Goal: Transaction & Acquisition: Purchase product/service

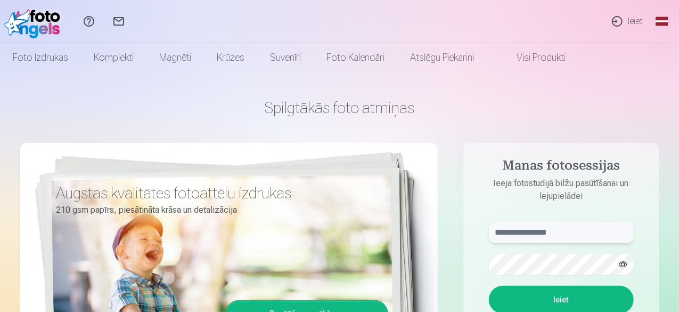
type input "**********"
click at [579, 299] on button "Ieiet" at bounding box center [561, 300] width 145 height 28
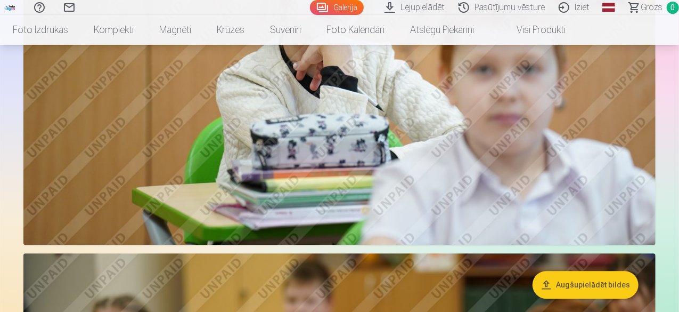
scroll to position [1492, 0]
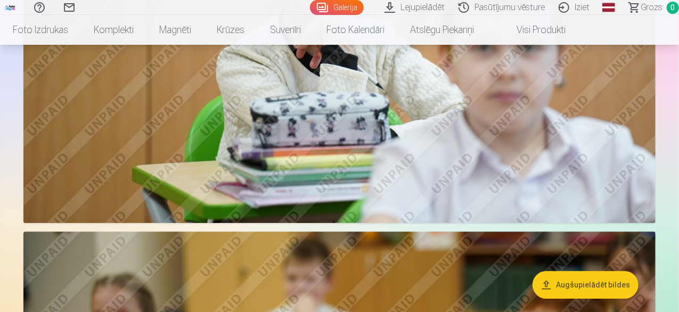
click at [597, 292] on button "Augšupielādēt bildes" at bounding box center [586, 285] width 106 height 28
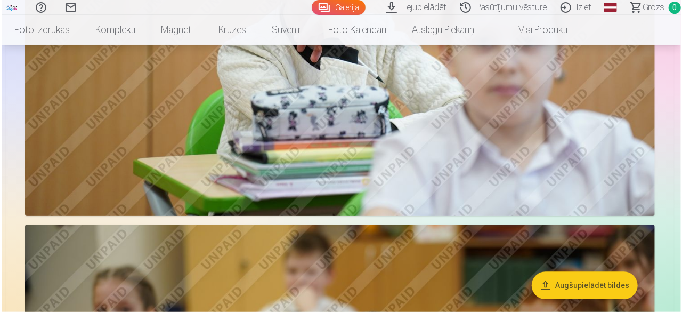
scroll to position [1496, 0]
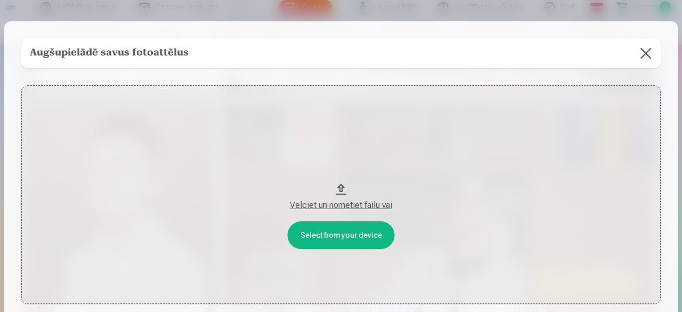
click at [354, 205] on div "Velciet un nometiet failu vai" at bounding box center [341, 205] width 618 height 13
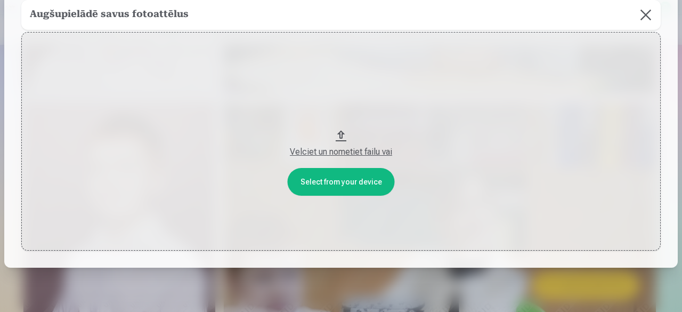
click at [338, 133] on button "Velciet un nometiet failu vai" at bounding box center [340, 141] width 639 height 218
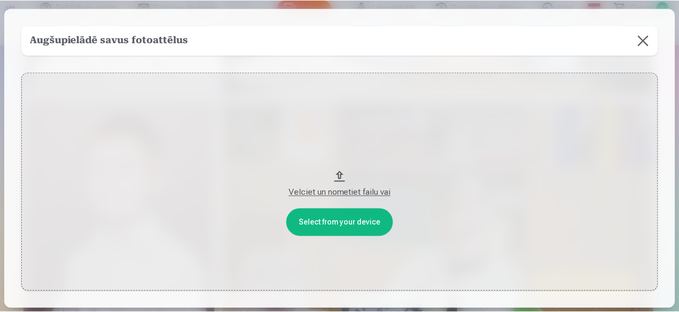
scroll to position [0, 0]
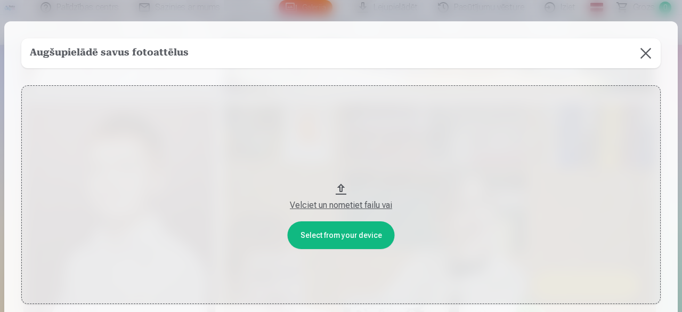
drag, startPoint x: 644, startPoint y: 52, endPoint x: 592, endPoint y: 54, distance: 51.2
click at [642, 53] on button at bounding box center [646, 53] width 30 height 30
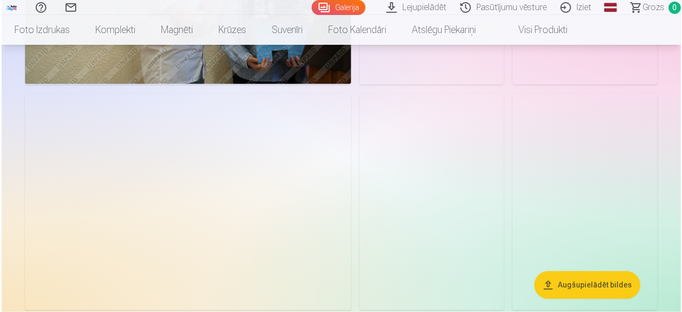
scroll to position [5065, 0]
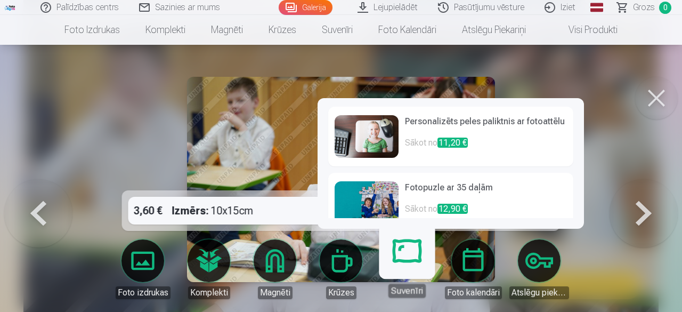
drag, startPoint x: 655, startPoint y: 87, endPoint x: 653, endPoint y: 94, distance: 7.8
click at [655, 87] on button at bounding box center [656, 98] width 43 height 43
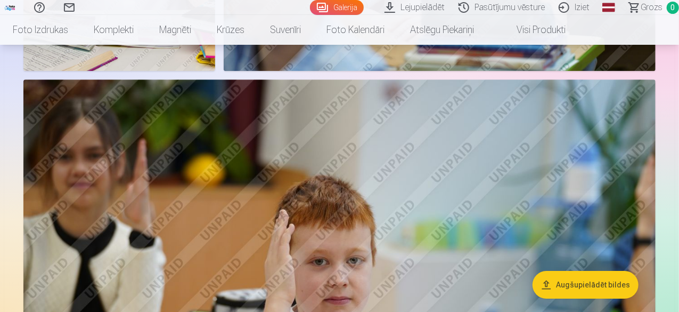
scroll to position [5687, 0]
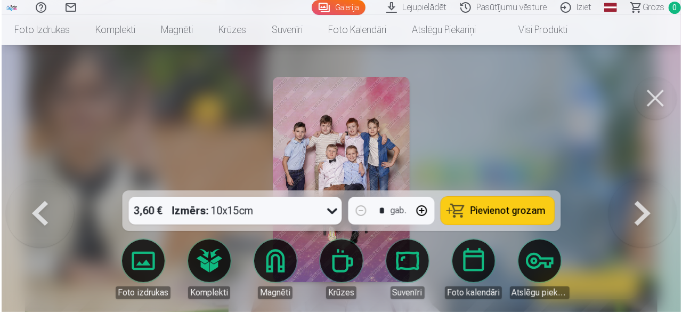
scroll to position [5708, 0]
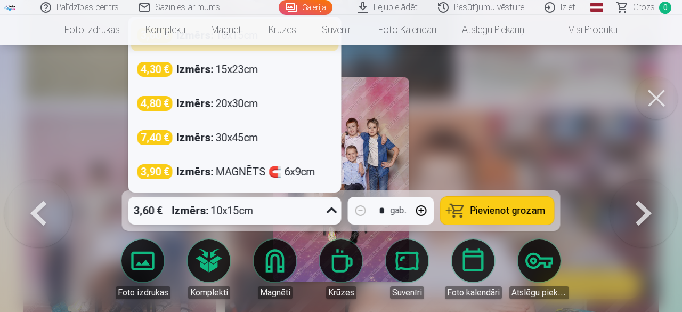
click at [329, 210] on icon at bounding box center [332, 210] width 10 height 6
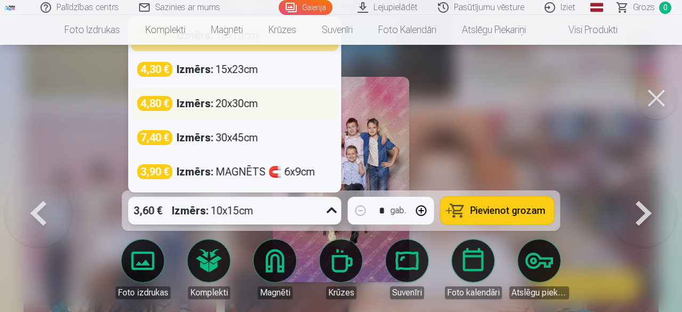
click at [233, 105] on div "Izmērs : 20x30cm" at bounding box center [218, 103] width 82 height 15
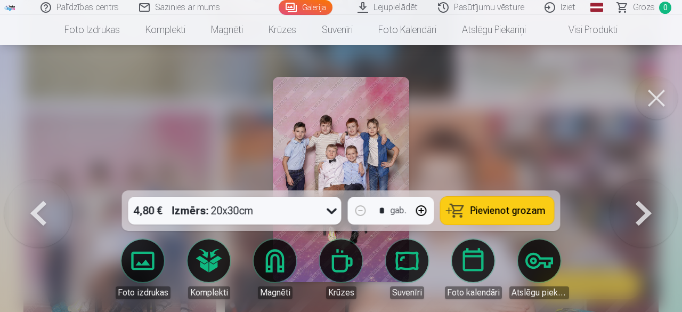
click at [515, 212] on span "Pievienot grozam" at bounding box center [507, 211] width 75 height 10
click at [632, 180] on button at bounding box center [643, 179] width 68 height 1
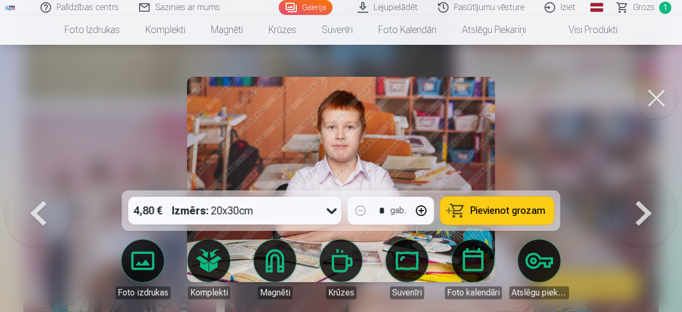
click at [632, 180] on button at bounding box center [643, 179] width 68 height 1
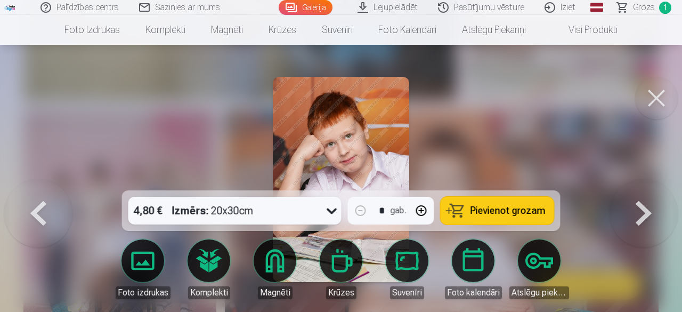
click at [632, 180] on button at bounding box center [643, 179] width 68 height 1
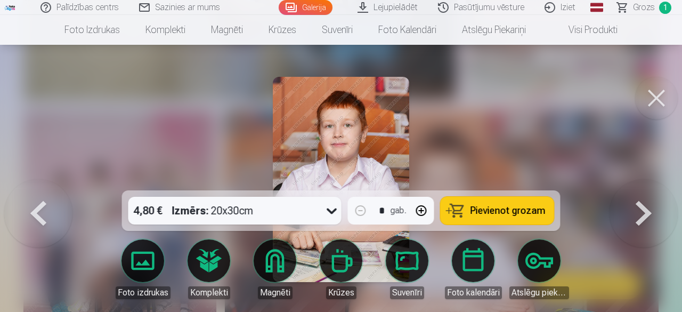
click at [632, 180] on button at bounding box center [643, 179] width 68 height 1
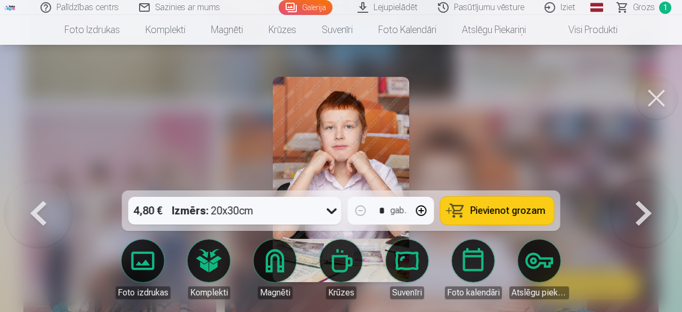
click at [632, 180] on button at bounding box center [643, 179] width 68 height 1
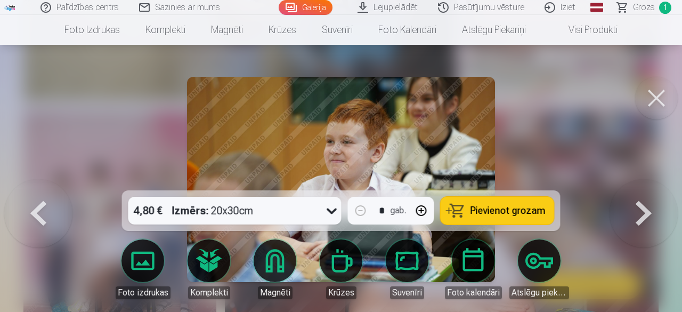
click at [632, 180] on button at bounding box center [643, 179] width 68 height 1
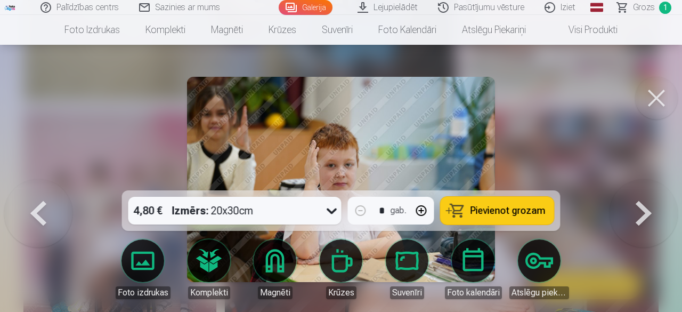
click at [632, 180] on button at bounding box center [643, 179] width 68 height 1
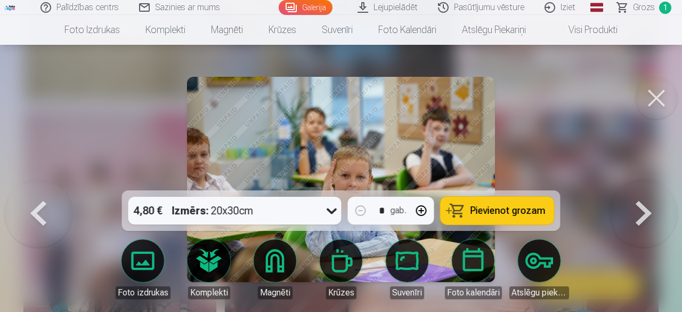
click at [632, 180] on button at bounding box center [643, 179] width 68 height 1
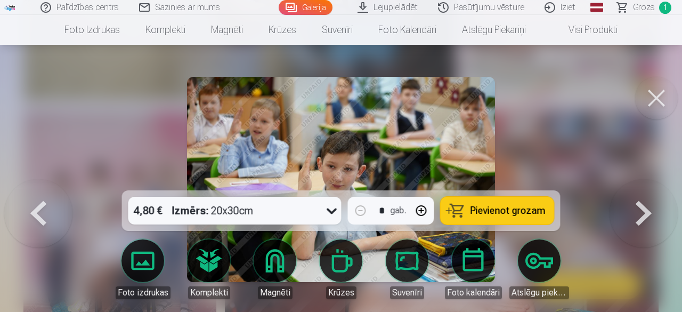
click at [632, 180] on button at bounding box center [643, 179] width 68 height 1
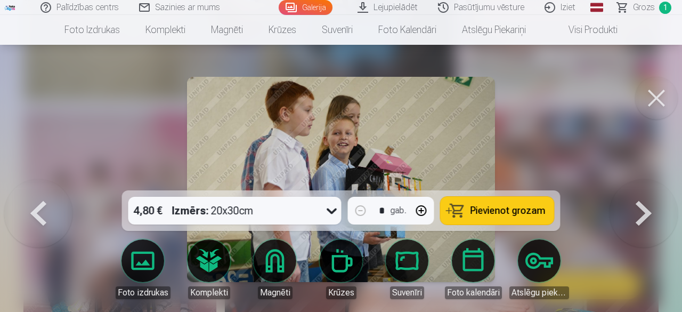
click at [632, 180] on button at bounding box center [643, 179] width 68 height 1
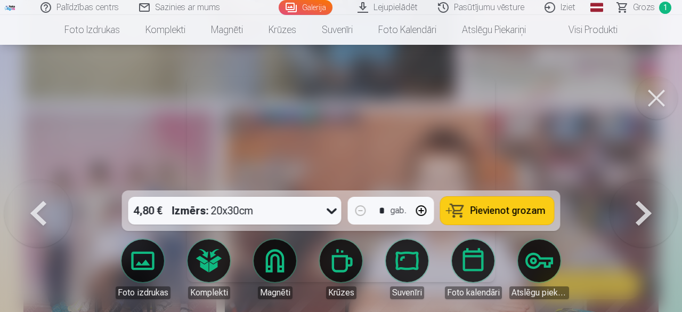
click at [632, 180] on button at bounding box center [643, 179] width 68 height 1
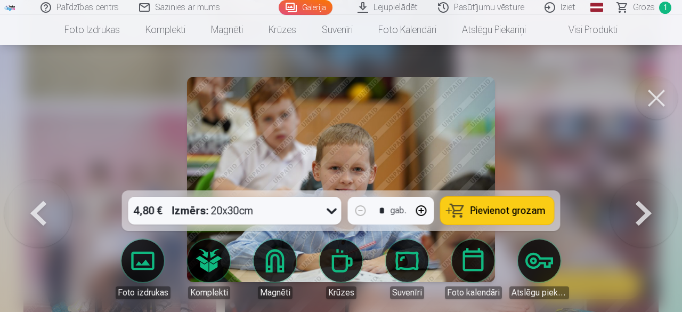
click at [632, 180] on button at bounding box center [643, 179] width 68 height 1
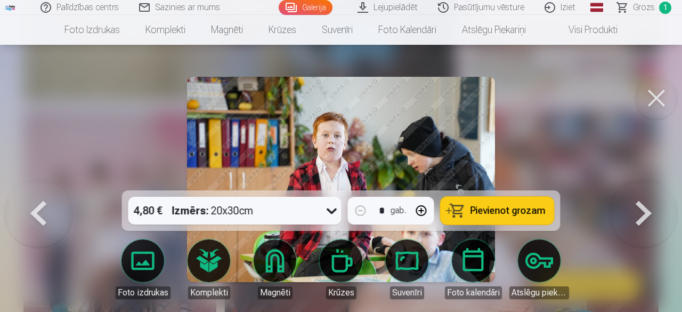
click at [632, 180] on button at bounding box center [643, 179] width 68 height 1
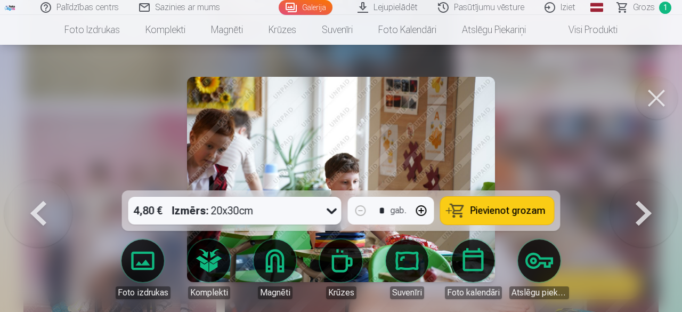
click at [632, 180] on button at bounding box center [643, 179] width 68 height 1
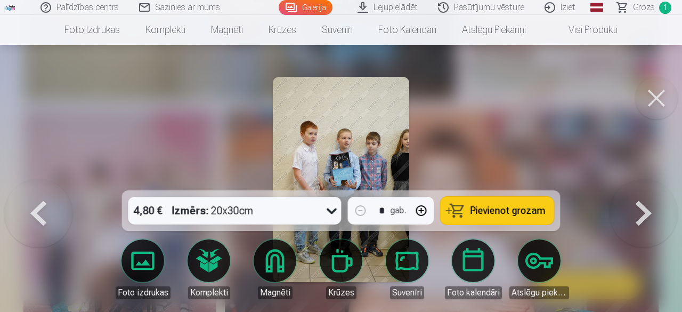
click at [632, 180] on button at bounding box center [643, 179] width 68 height 1
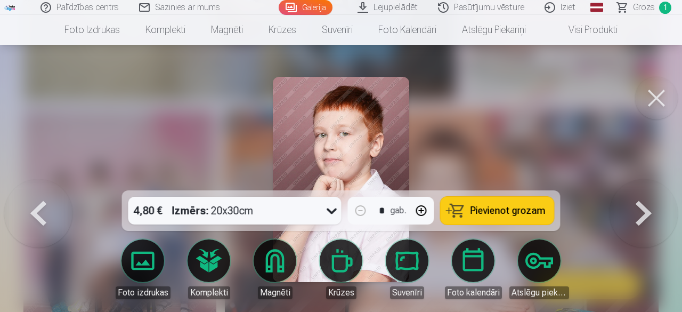
click at [632, 180] on button at bounding box center [643, 179] width 68 height 1
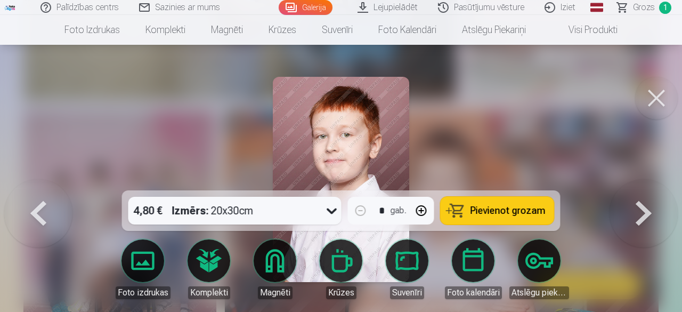
click at [632, 180] on button at bounding box center [643, 179] width 68 height 1
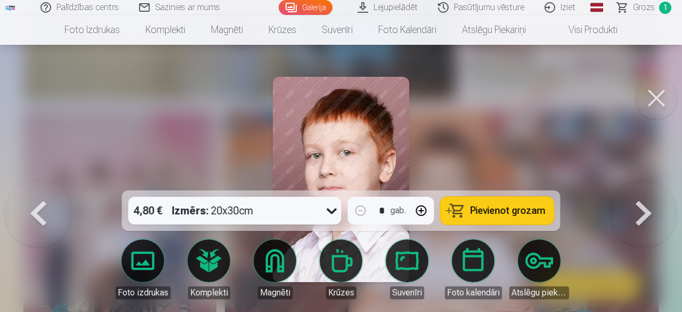
click at [632, 180] on button at bounding box center [643, 179] width 68 height 1
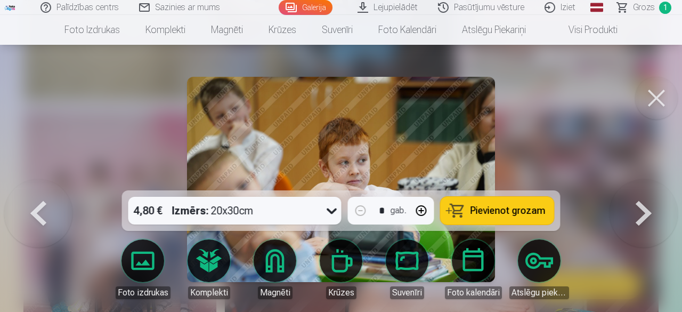
click at [632, 180] on button at bounding box center [643, 179] width 68 height 1
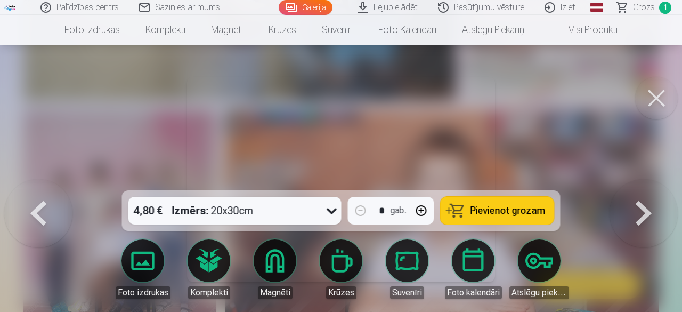
click at [433, 172] on img at bounding box center [341, 179] width 308 height 205
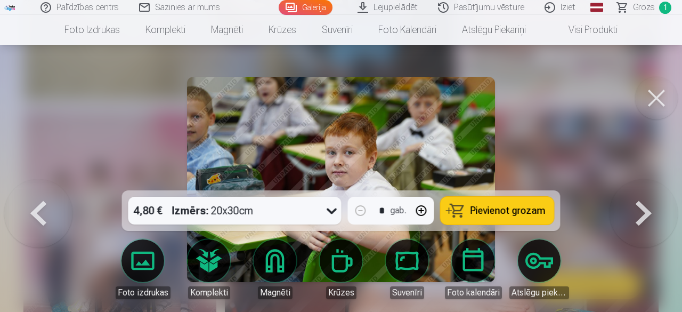
click at [646, 91] on button at bounding box center [656, 98] width 43 height 43
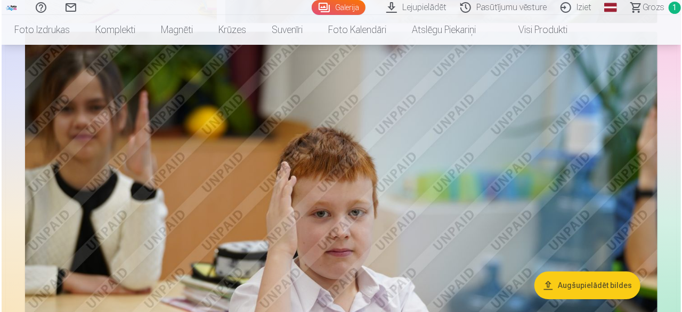
scroll to position [5794, 0]
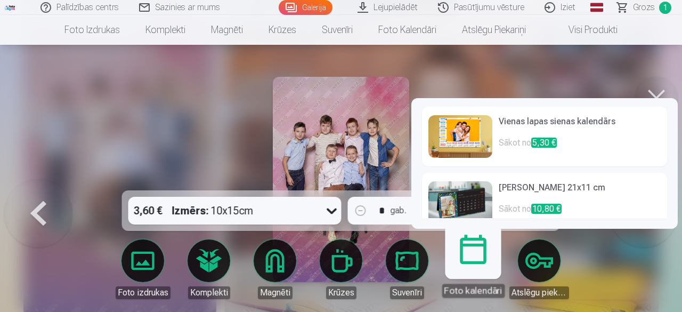
click at [462, 141] on img at bounding box center [460, 136] width 64 height 43
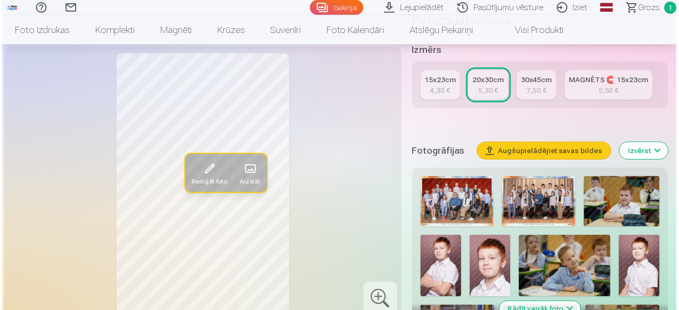
scroll to position [266, 0]
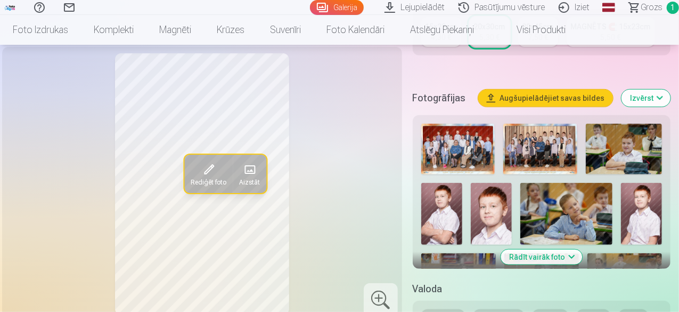
click at [531, 154] on img at bounding box center [540, 149] width 74 height 51
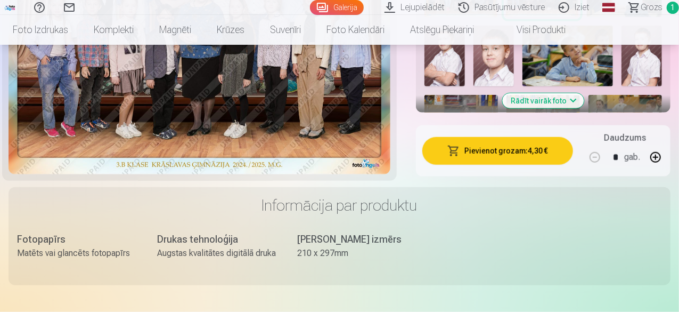
scroll to position [320, 0]
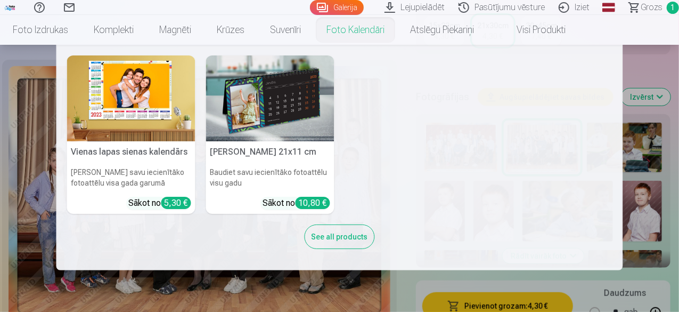
click at [397, 34] on link "Foto kalendāri" at bounding box center [356, 30] width 84 height 30
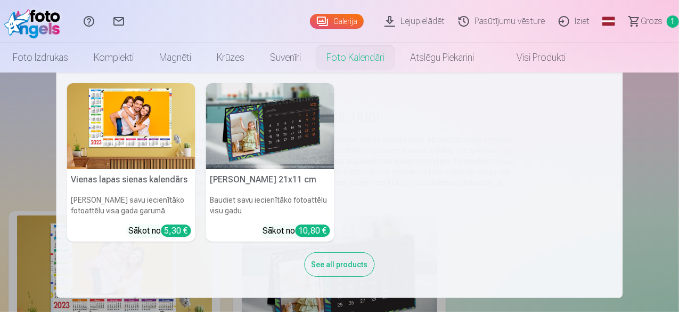
click at [140, 162] on img at bounding box center [131, 126] width 128 height 86
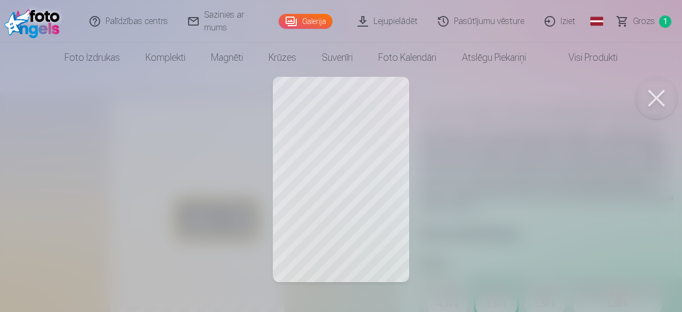
click at [675, 90] on body "Palīdzības centrs Sazinies ar mums Galerija Lejupielādēt Pasūtījumu vēsture Izi…" at bounding box center [341, 156] width 682 height 312
click at [661, 103] on button at bounding box center [656, 98] width 43 height 43
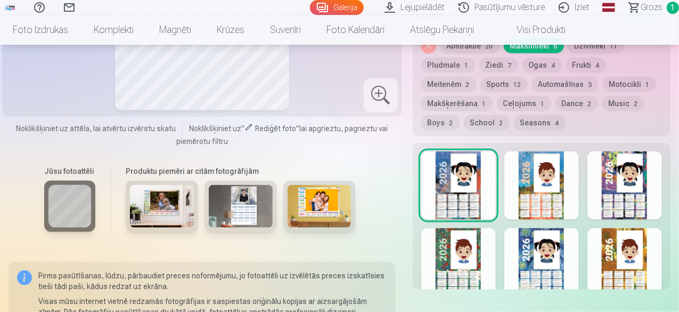
scroll to position [639, 0]
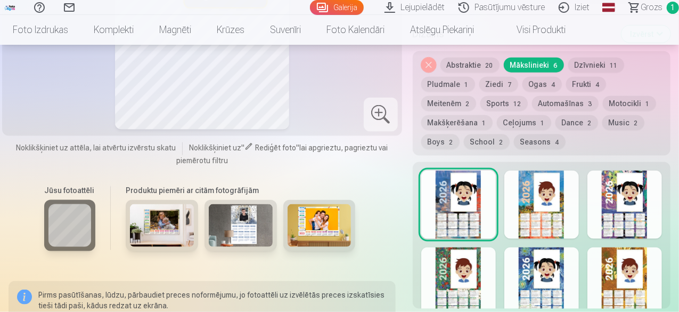
click at [527, 270] on div at bounding box center [541, 281] width 75 height 68
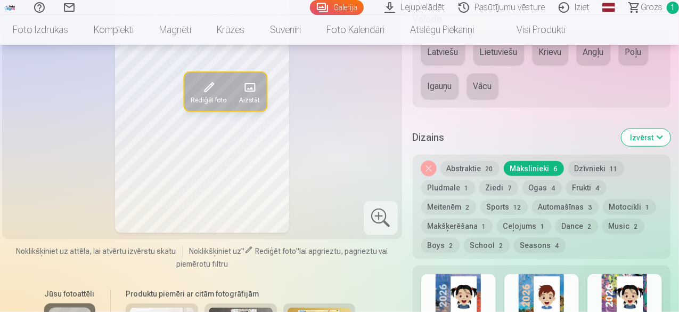
scroll to position [586, 0]
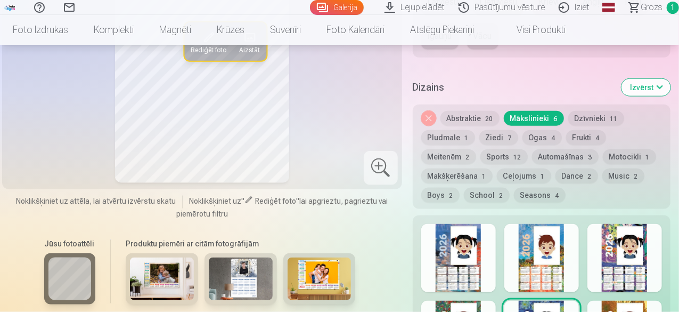
click at [536, 255] on div at bounding box center [541, 258] width 75 height 68
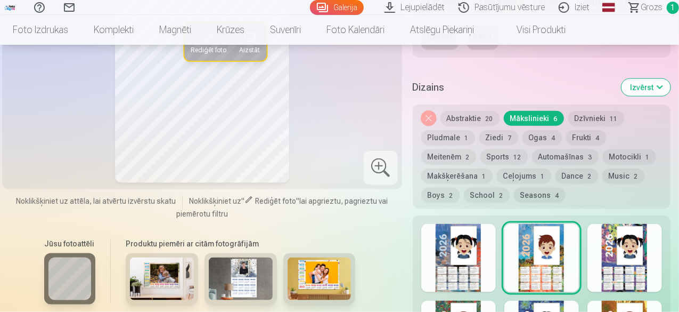
click at [537, 176] on button "Ceļojums 1" at bounding box center [524, 175] width 54 height 15
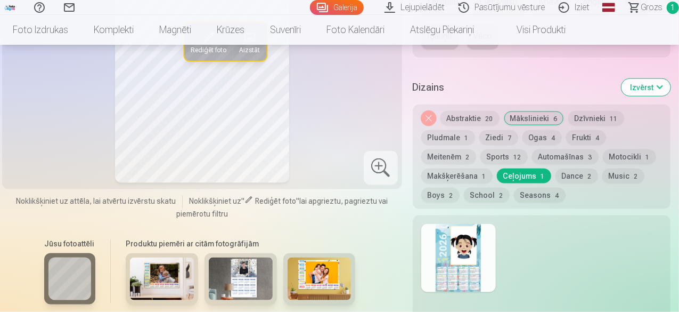
click at [538, 139] on button "Ogas 4" at bounding box center [542, 137] width 39 height 15
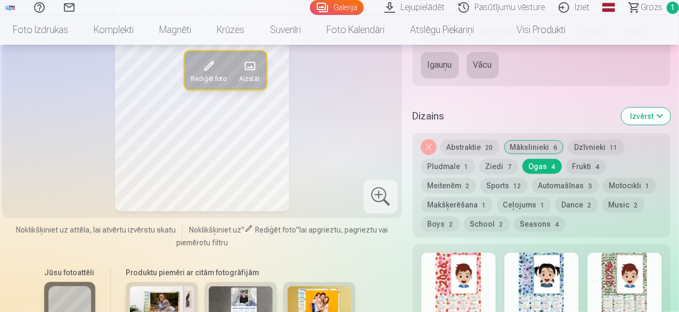
scroll to position [533, 0]
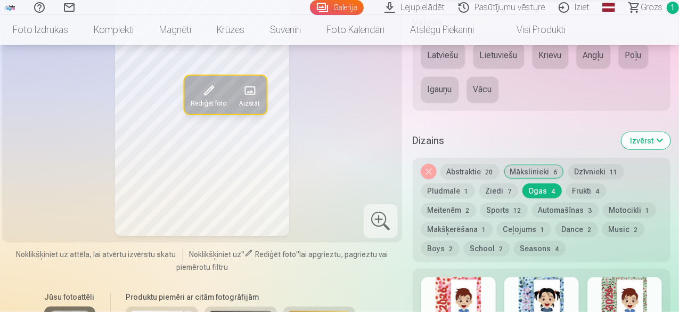
click at [532, 207] on button "Automašīnas 3" at bounding box center [565, 209] width 67 height 15
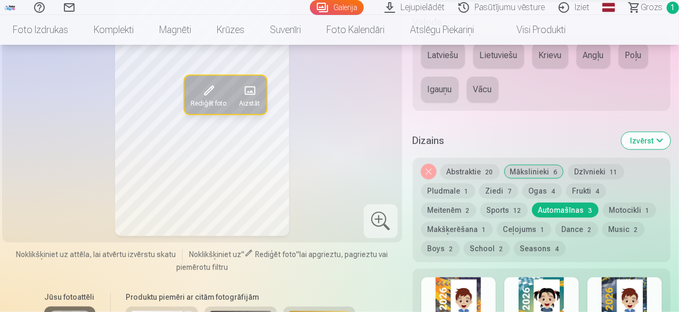
click at [603, 205] on button "Motocikli 1" at bounding box center [629, 209] width 53 height 15
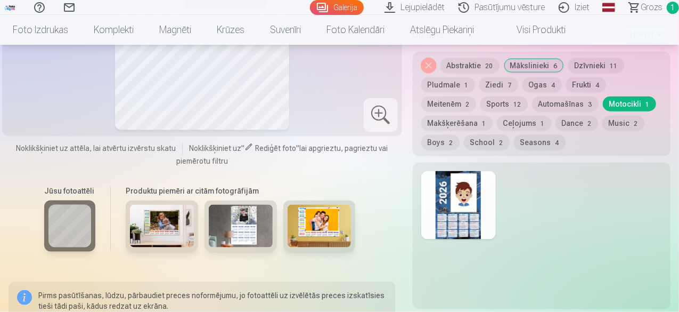
scroll to position [639, 0]
click at [483, 145] on button "School 2" at bounding box center [487, 141] width 46 height 15
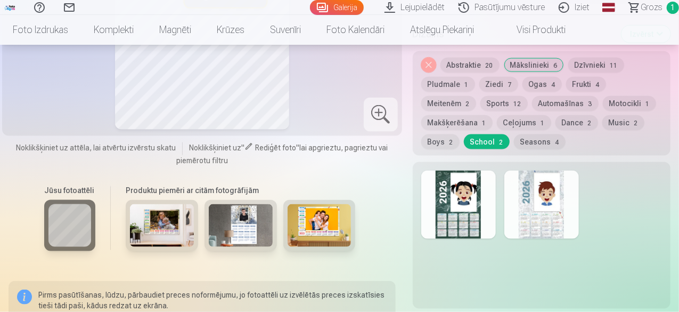
click at [533, 210] on div at bounding box center [541, 204] width 75 height 68
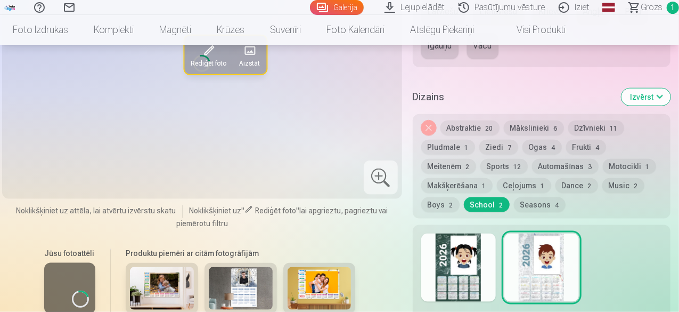
scroll to position [479, 0]
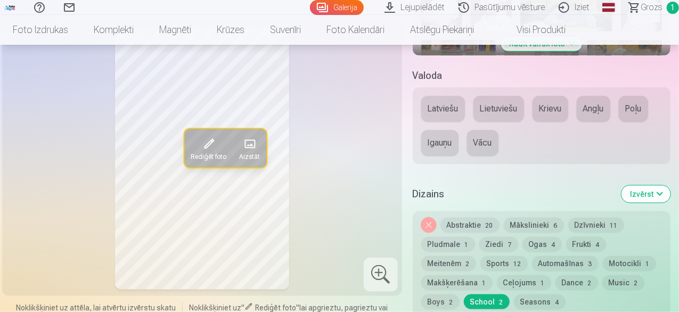
click at [442, 101] on button "Latviešu" at bounding box center [443, 109] width 44 height 26
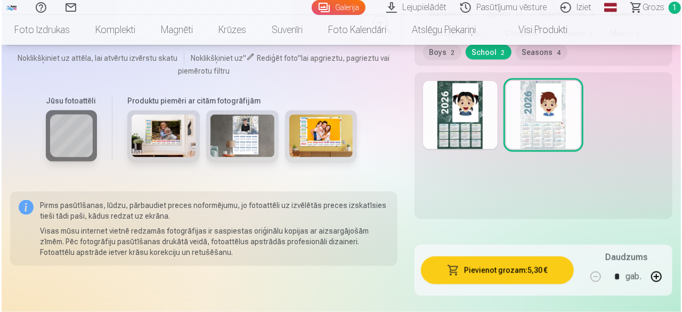
scroll to position [746, 0]
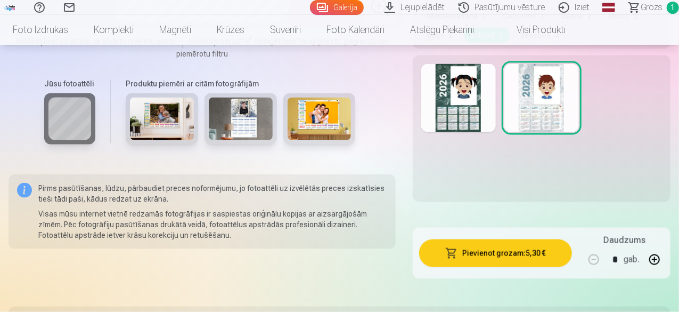
click at [538, 252] on button "Pievienot grozam : 5,30 €" at bounding box center [495, 253] width 153 height 28
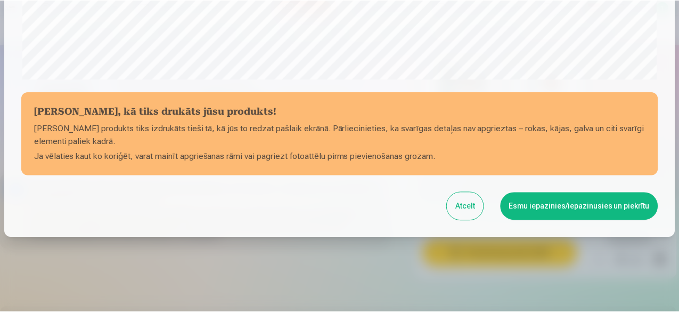
scroll to position [447, 0]
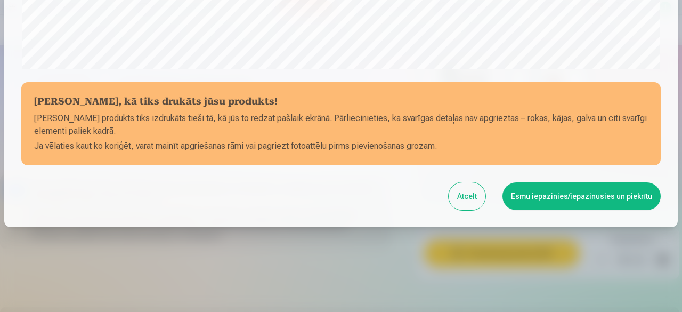
click at [535, 191] on button "Esmu iepazinies/iepazinusies un piekrītu" at bounding box center [581, 196] width 158 height 28
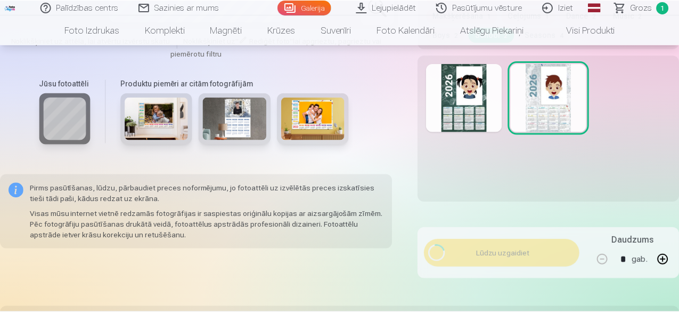
scroll to position [445, 0]
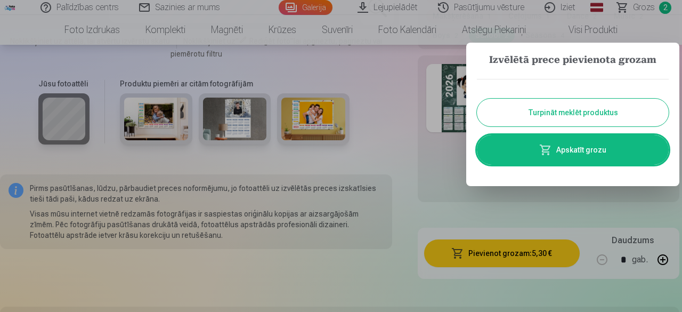
click at [570, 118] on button "Turpināt meklēt produktus" at bounding box center [573, 113] width 192 height 28
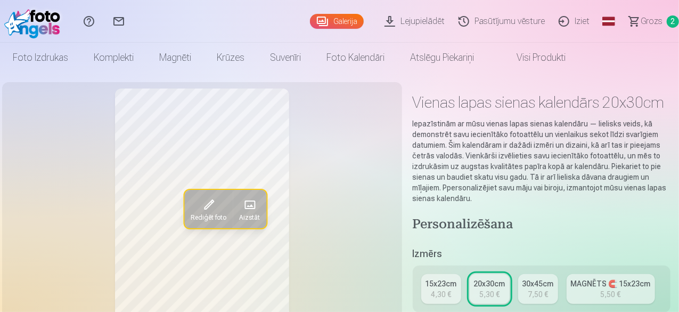
scroll to position [0, 0]
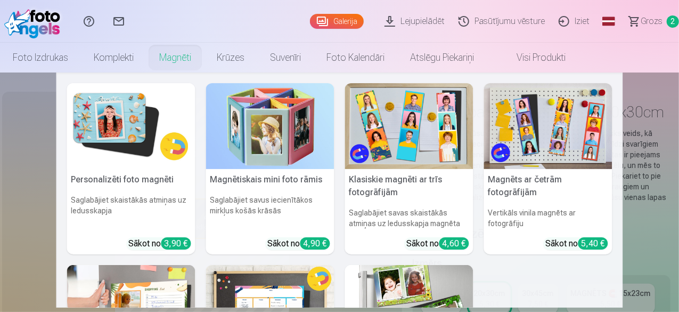
click at [204, 60] on link "Magnēti" at bounding box center [175, 58] width 58 height 30
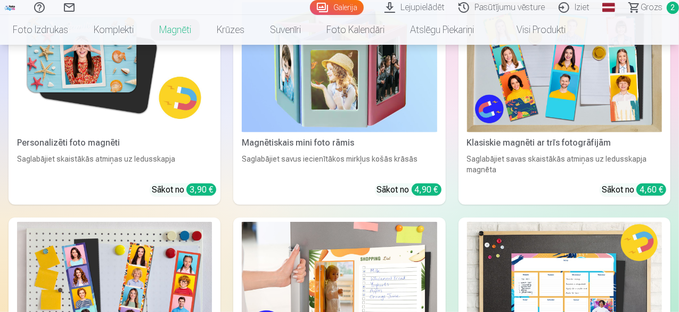
scroll to position [107, 0]
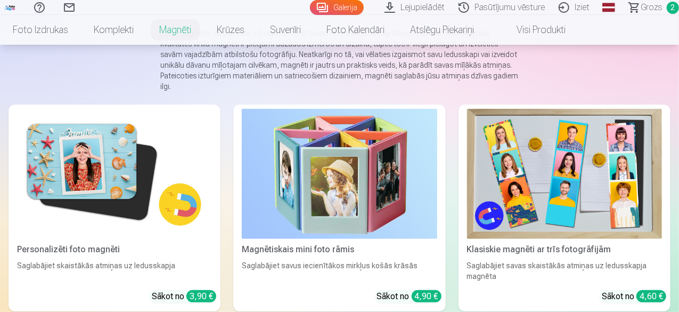
click at [30, 151] on img at bounding box center [114, 174] width 195 height 130
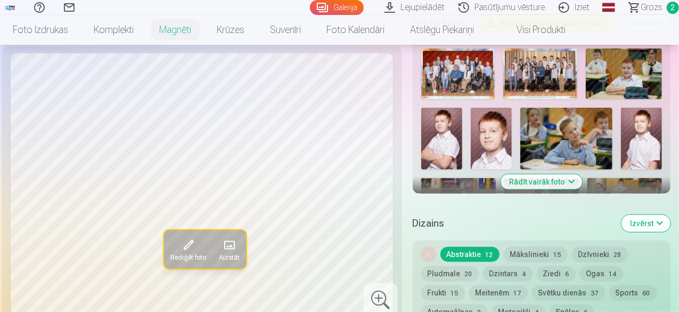
scroll to position [373, 0]
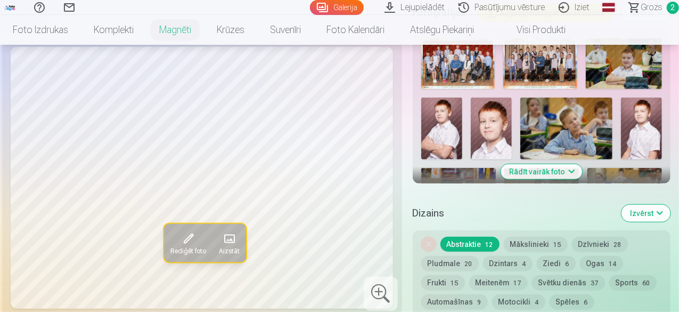
click at [579, 164] on button "Rādīt vairāk foto" at bounding box center [542, 171] width 82 height 15
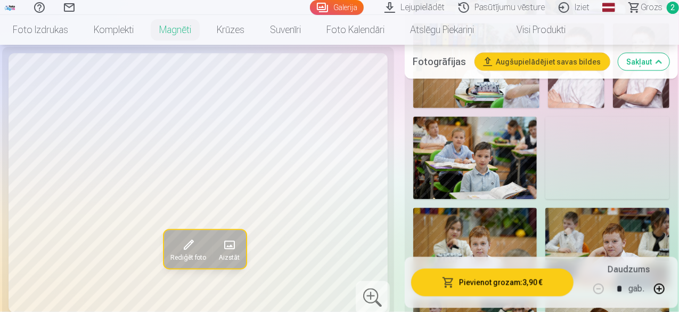
scroll to position [906, 0]
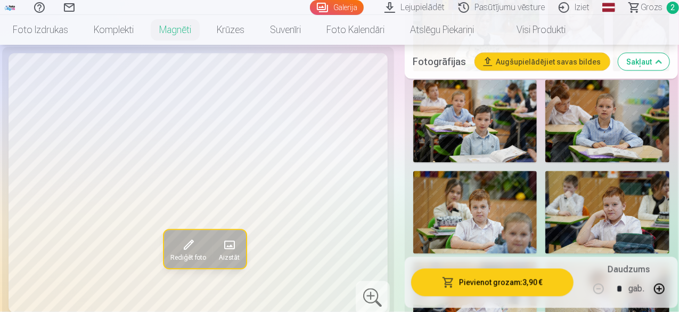
click at [592, 196] on img at bounding box center [608, 212] width 124 height 83
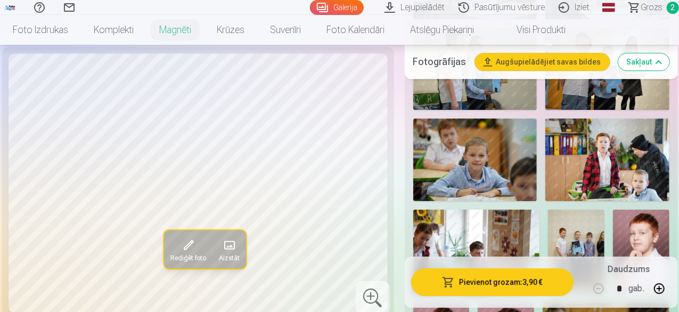
scroll to position [1651, 0]
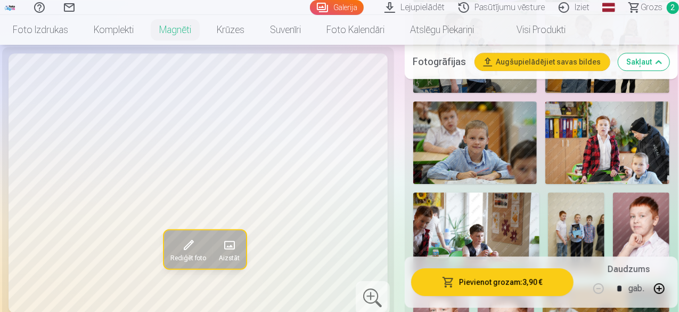
click at [662, 216] on img at bounding box center [641, 234] width 56 height 84
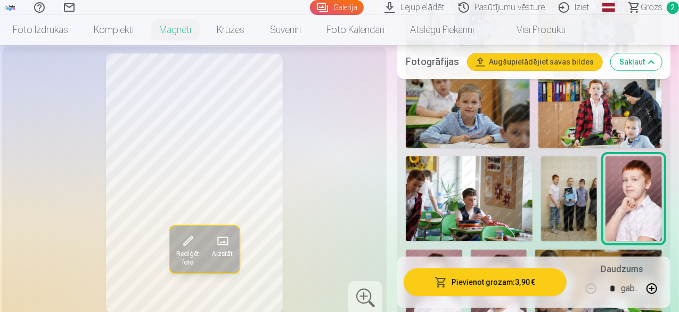
scroll to position [1705, 0]
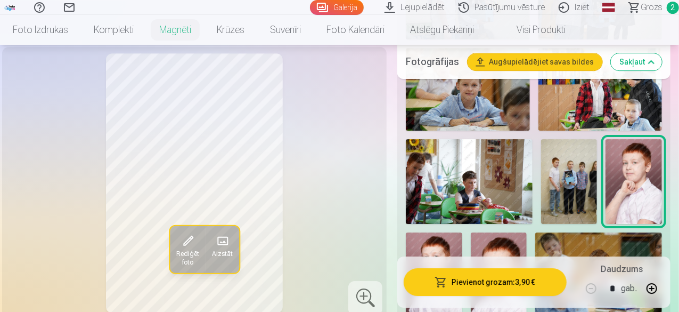
click at [602, 232] on img at bounding box center [598, 274] width 127 height 84
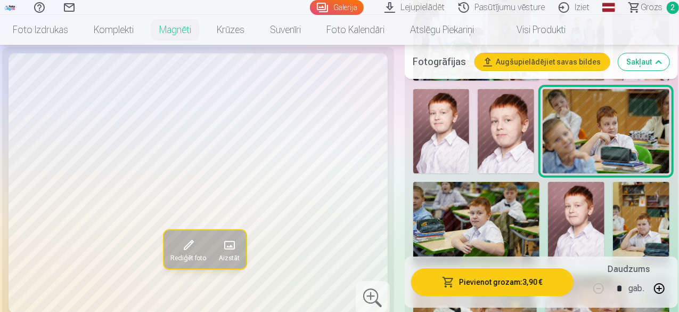
scroll to position [1865, 0]
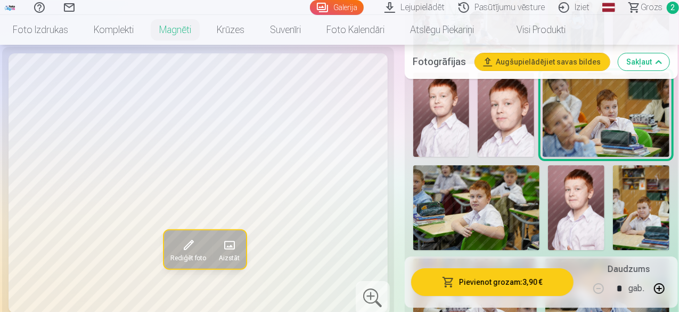
click at [490, 166] on img at bounding box center [476, 207] width 127 height 84
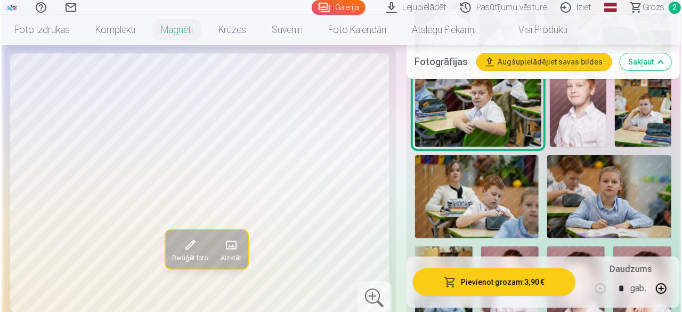
scroll to position [1971, 0]
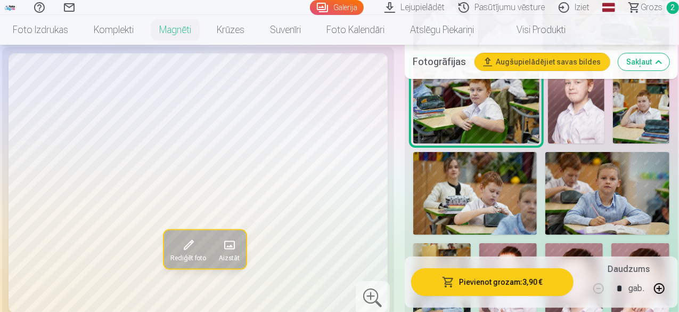
click at [665, 287] on button "button" at bounding box center [660, 288] width 26 height 26
type input "*"
click at [500, 282] on button "Pievienot grozam : 7,80 €" at bounding box center [492, 282] width 163 height 28
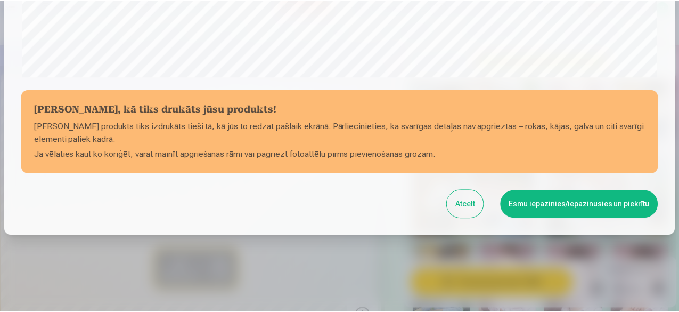
scroll to position [447, 0]
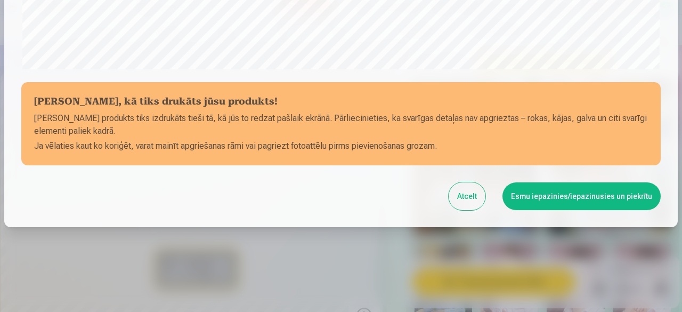
click at [586, 198] on button "Esmu iepazinies/iepazinusies un piekrītu" at bounding box center [581, 196] width 158 height 28
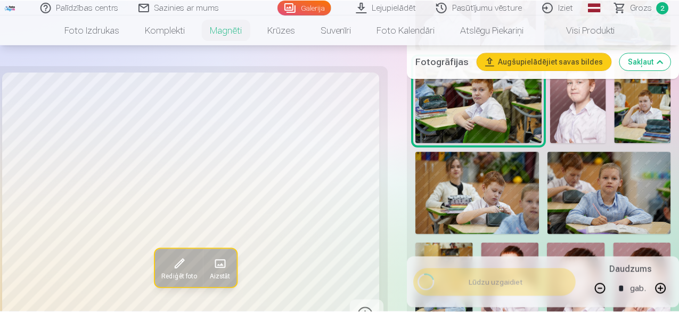
scroll to position [445, 0]
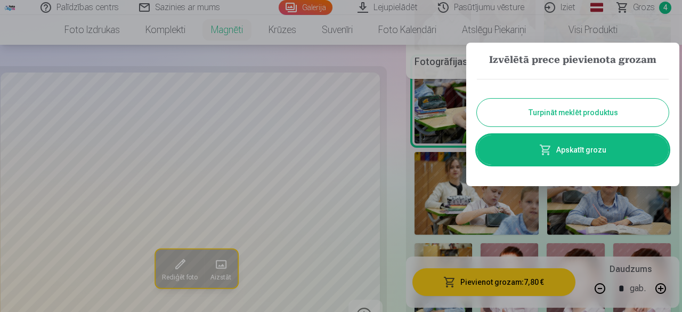
click at [574, 104] on button "Turpināt meklēt produktus" at bounding box center [573, 113] width 192 height 28
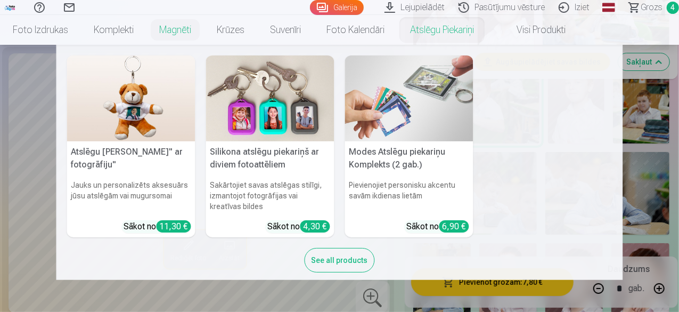
click at [487, 32] on link "Atslēgu piekariņi" at bounding box center [441, 30] width 89 height 30
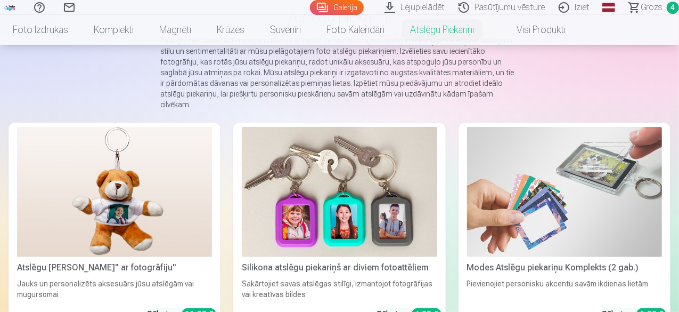
scroll to position [107, 0]
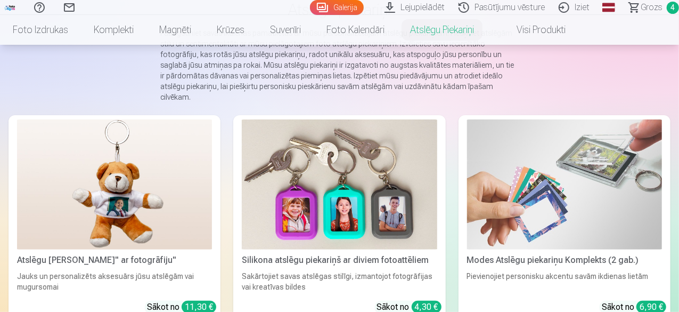
click at [579, 27] on link "Visi produkti" at bounding box center [533, 30] width 92 height 30
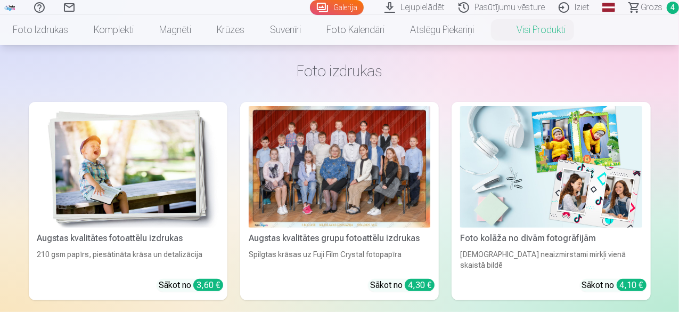
scroll to position [53, 0]
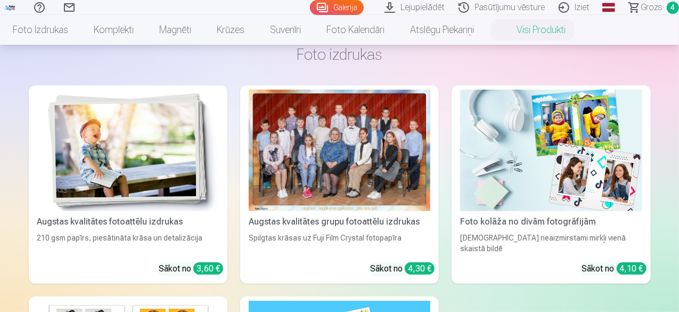
click at [75, 136] on img at bounding box center [128, 149] width 182 height 121
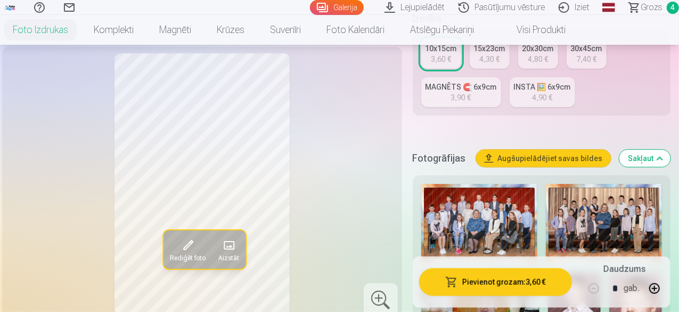
scroll to position [266, 0]
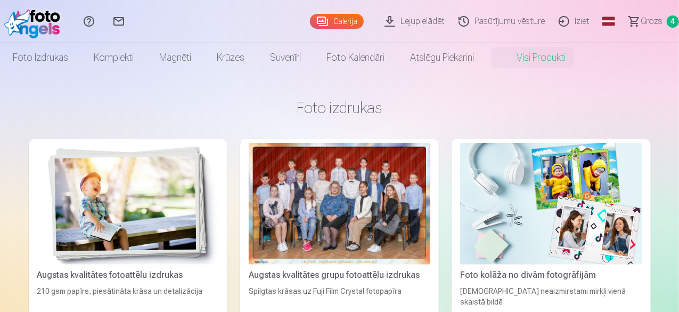
click at [644, 20] on span "Grozs" at bounding box center [652, 21] width 22 height 13
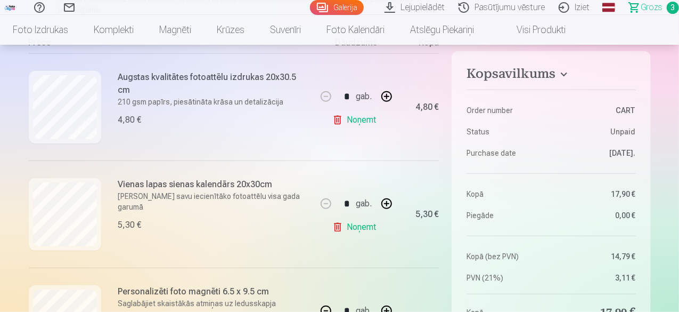
scroll to position [160, 0]
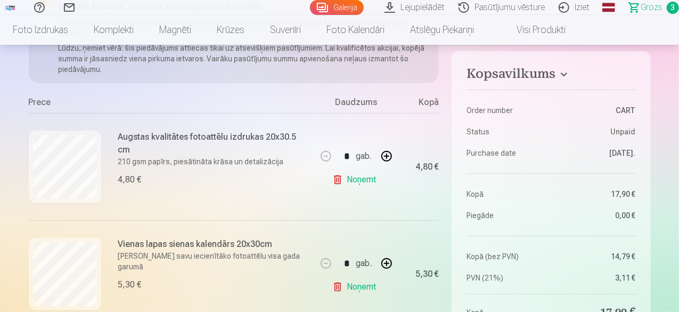
click at [369, 178] on link "Noņemt" at bounding box center [356, 179] width 48 height 21
type input "*"
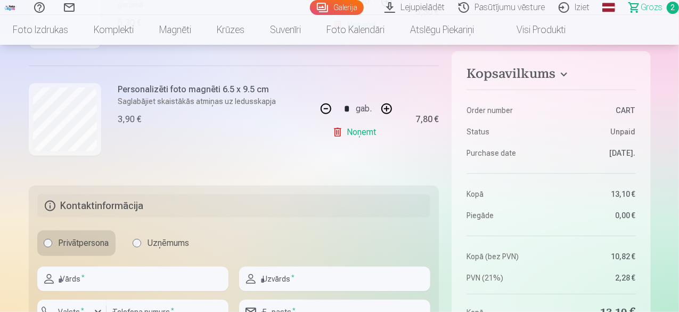
scroll to position [373, 0]
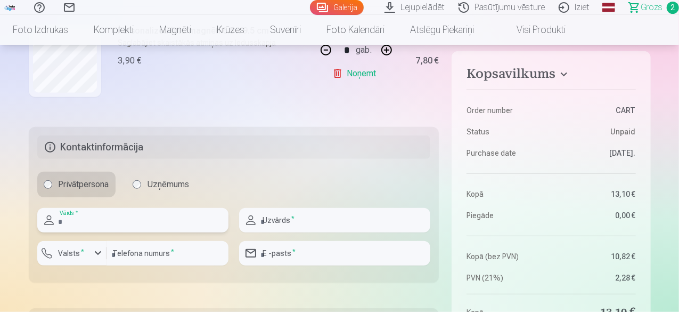
click at [136, 223] on input "text" at bounding box center [132, 220] width 191 height 25
type input "******"
type input "*********"
type input "********"
type input "**********"
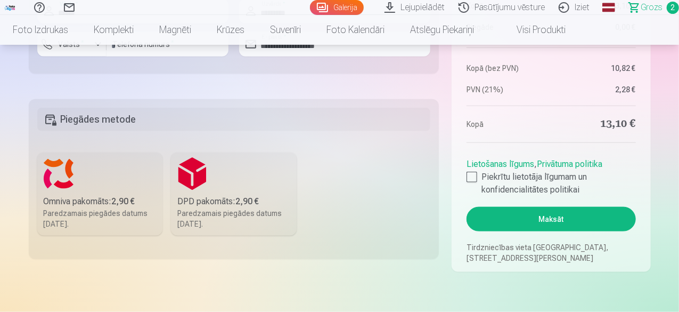
scroll to position [586, 0]
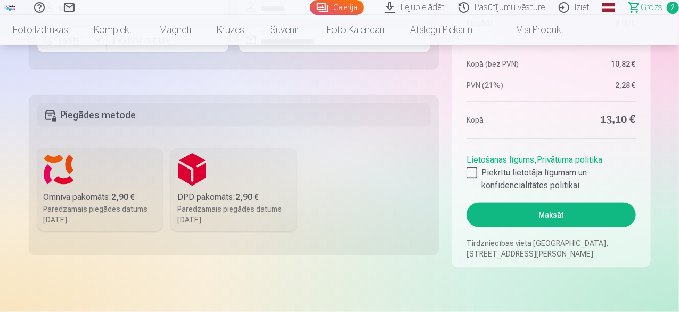
click at [89, 178] on label "Omniva pakomāts : 2,90 € Paredzamais piegādes datums 20.09.2025." at bounding box center [100, 189] width 126 height 83
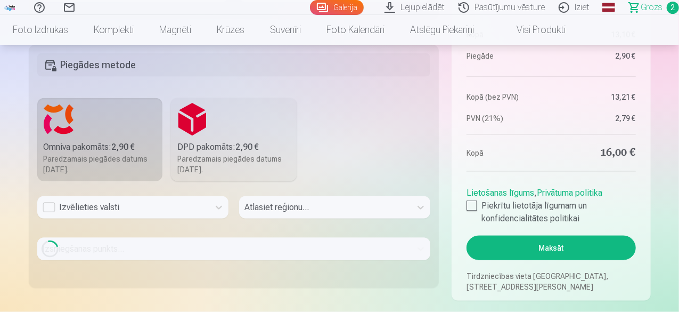
scroll to position [693, 0]
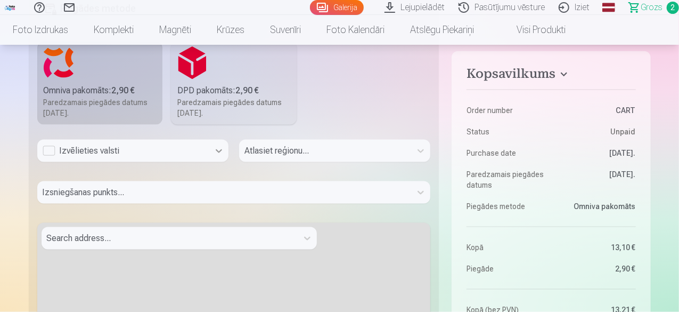
click at [223, 151] on icon at bounding box center [219, 150] width 11 height 11
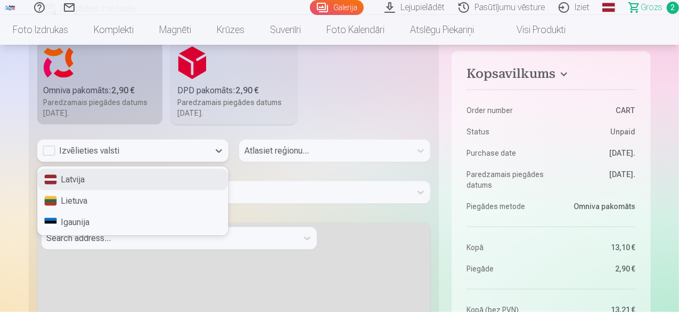
click at [178, 174] on div "Latvija" at bounding box center [133, 179] width 190 height 21
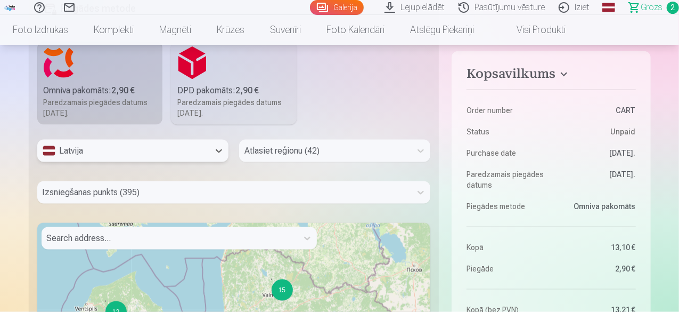
scroll to position [712, 0]
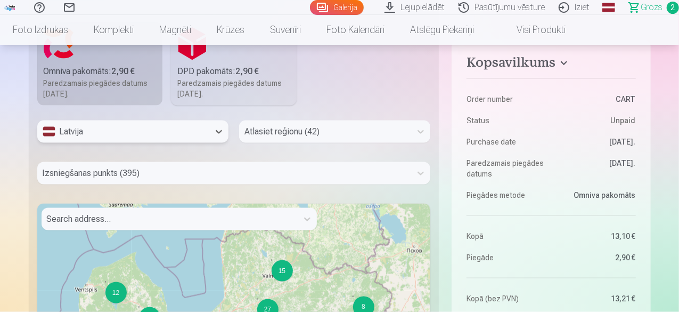
click at [273, 143] on div "Atlasiet reģionu (42)" at bounding box center [334, 131] width 191 height 22
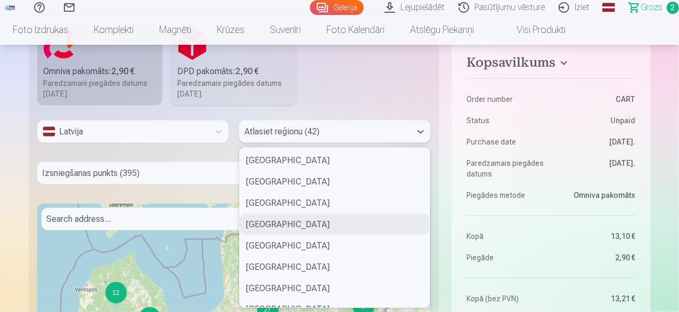
scroll to position [693, 0]
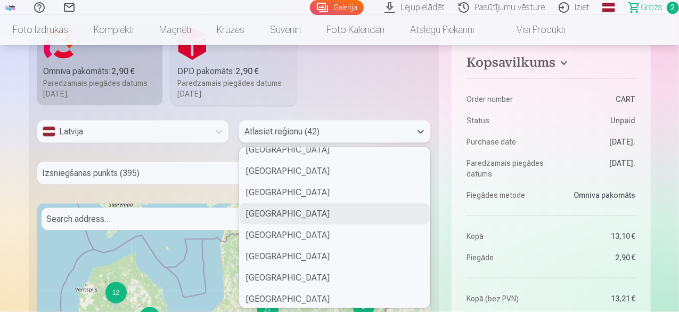
click at [267, 216] on div "Krāslavas novads" at bounding box center [335, 213] width 190 height 21
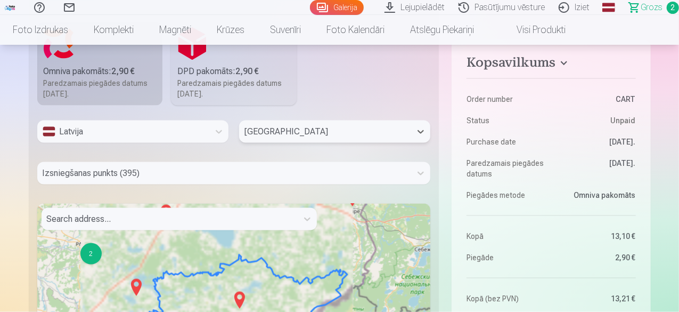
click at [349, 172] on div "Izsniegšanas punkts (395)" at bounding box center [234, 173] width 394 height 22
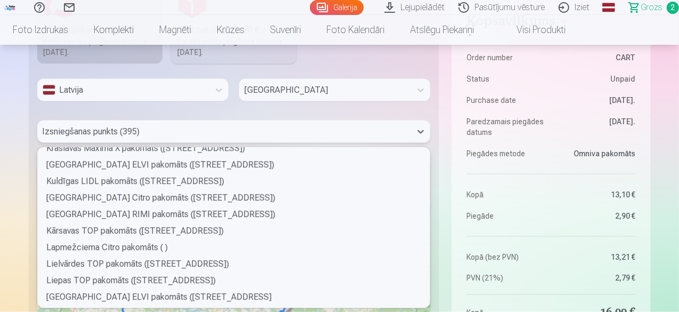
scroll to position [1705, 0]
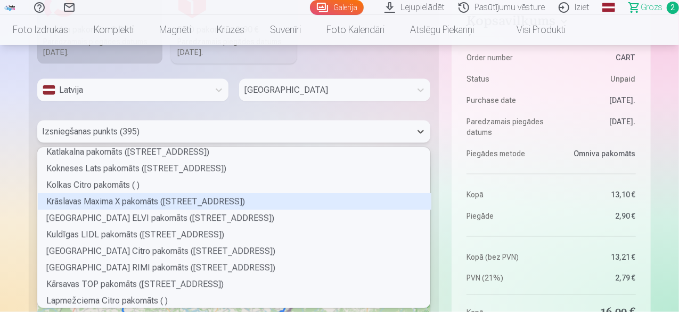
click at [76, 202] on div "Krāslavas Maxima X pakomāts (Rīgas iela 28)" at bounding box center [235, 201] width 394 height 17
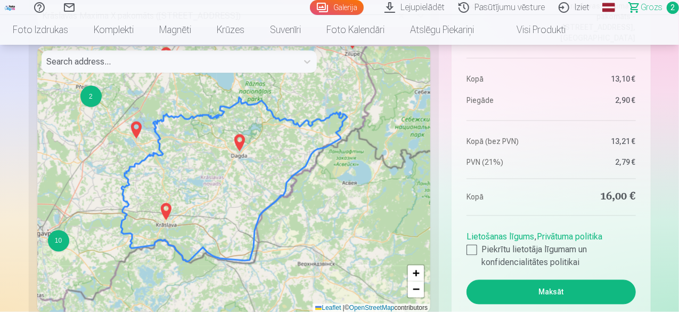
scroll to position [913, 0]
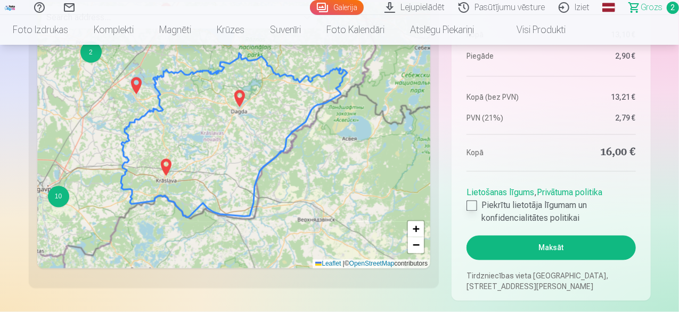
click at [475, 204] on div at bounding box center [472, 205] width 11 height 11
click at [531, 247] on button "Maksāt" at bounding box center [551, 247] width 169 height 25
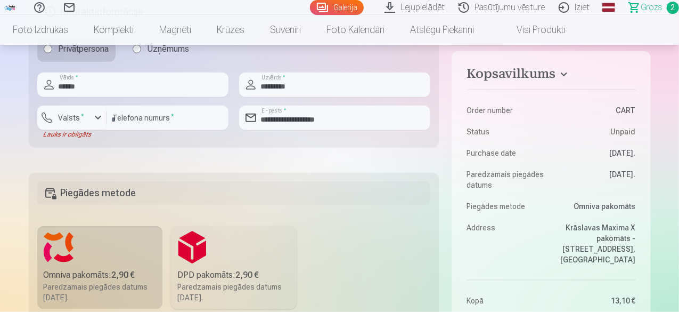
scroll to position [487, 0]
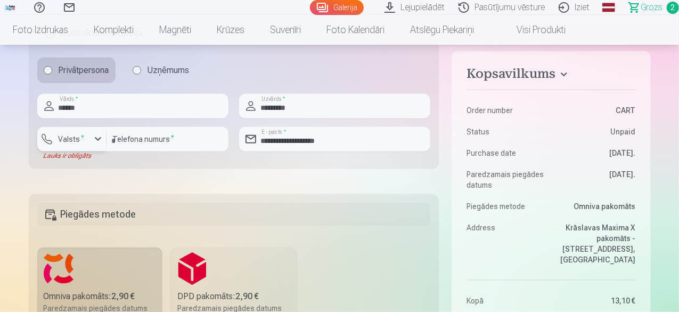
click at [90, 133] on button "Valsts *" at bounding box center [71, 139] width 69 height 25
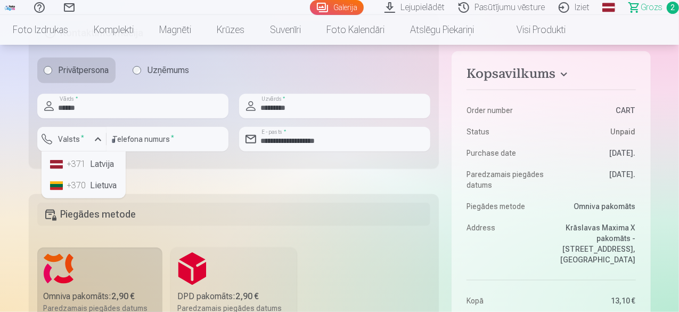
click at [96, 161] on li "+371 Latvija" at bounding box center [84, 163] width 76 height 21
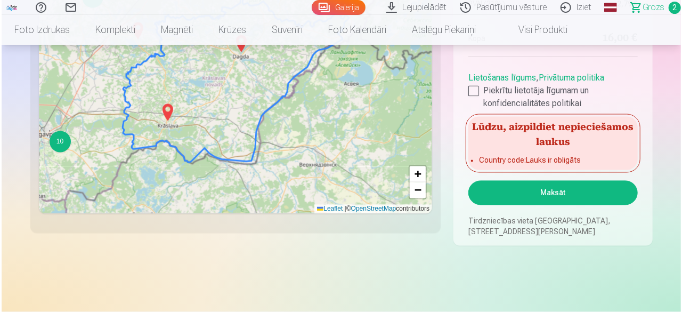
scroll to position [1020, 0]
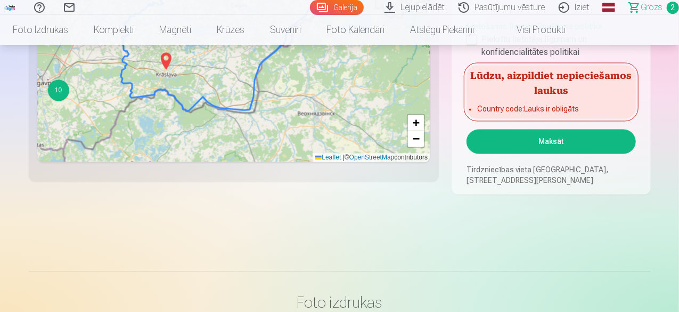
click at [549, 143] on button "Maksāt" at bounding box center [551, 141] width 169 height 25
